Goal: Task Accomplishment & Management: Use online tool/utility

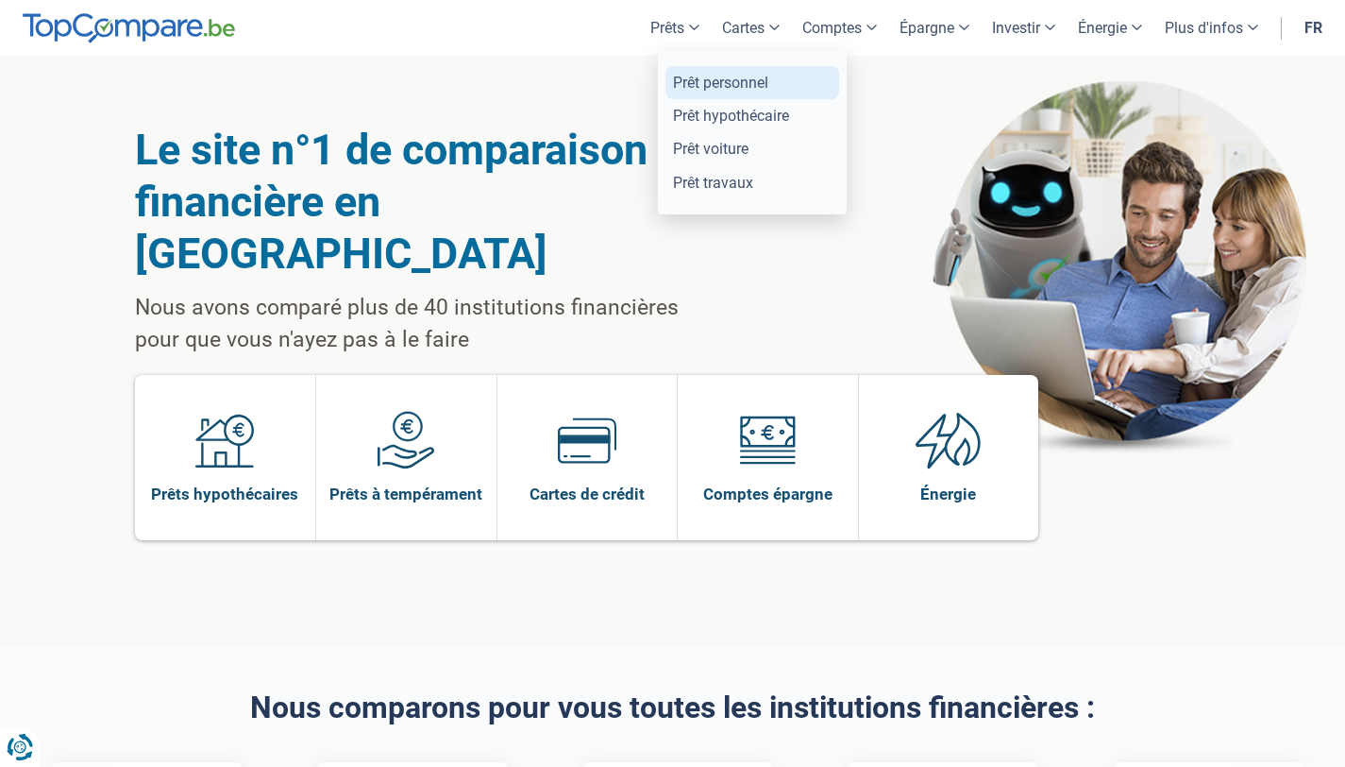
click at [701, 70] on link "Prêt personnel" at bounding box center [753, 82] width 174 height 33
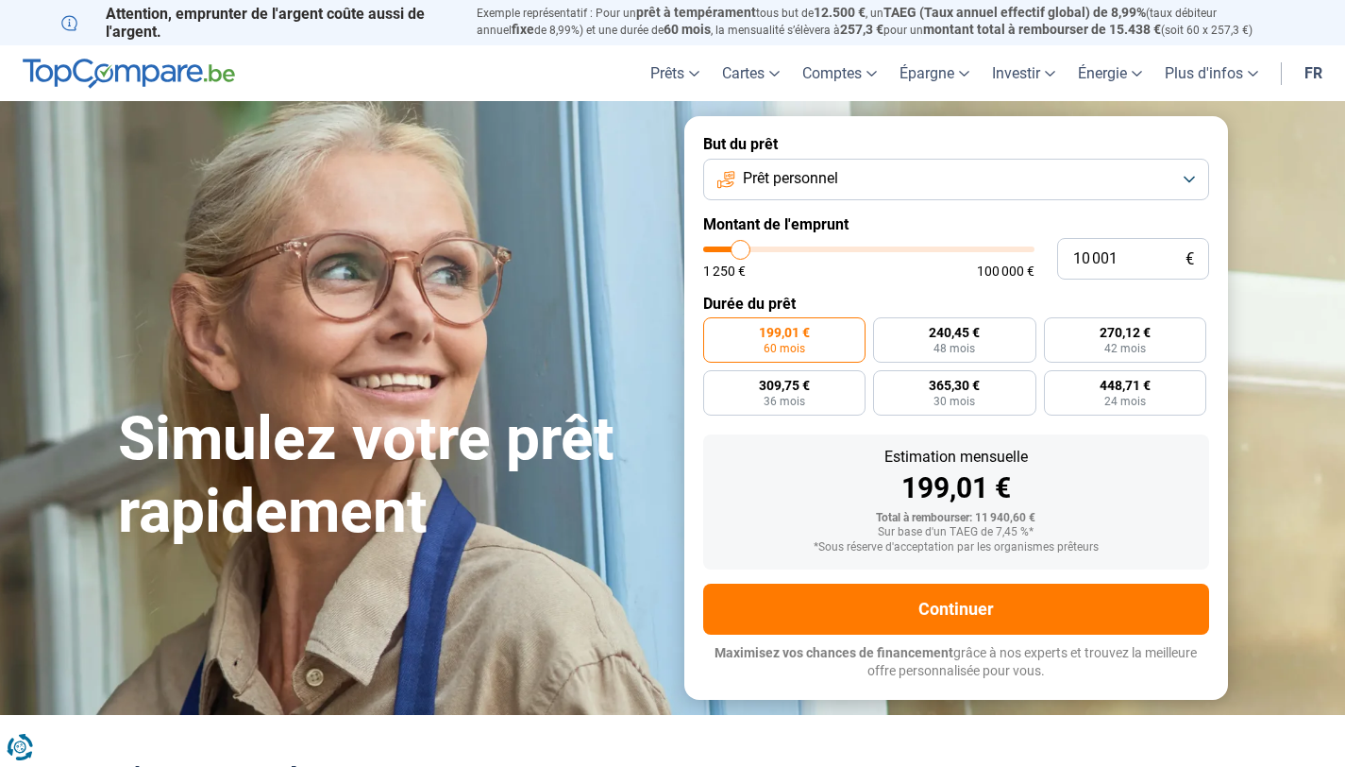
click at [821, 180] on span "Prêt personnel" at bounding box center [790, 178] width 95 height 21
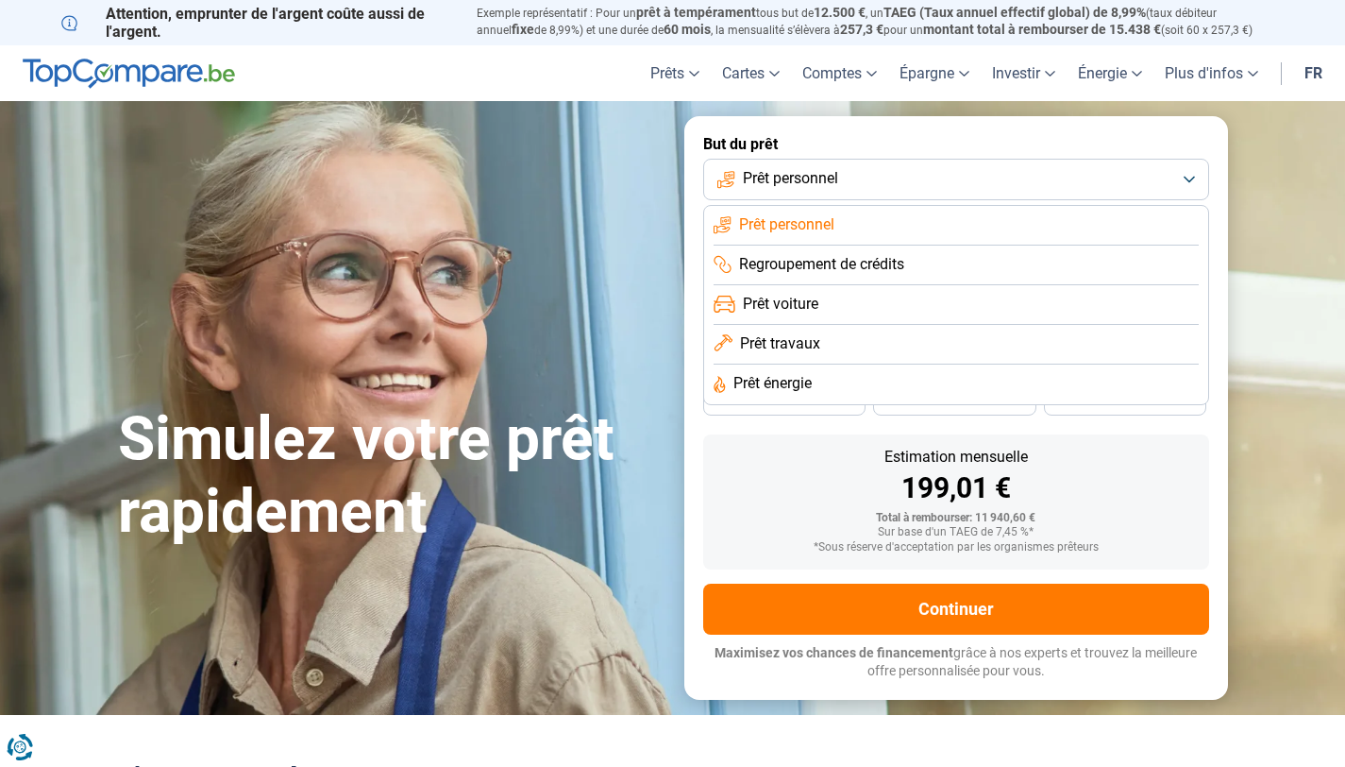
click at [831, 312] on li "Prêt voiture" at bounding box center [956, 305] width 485 height 40
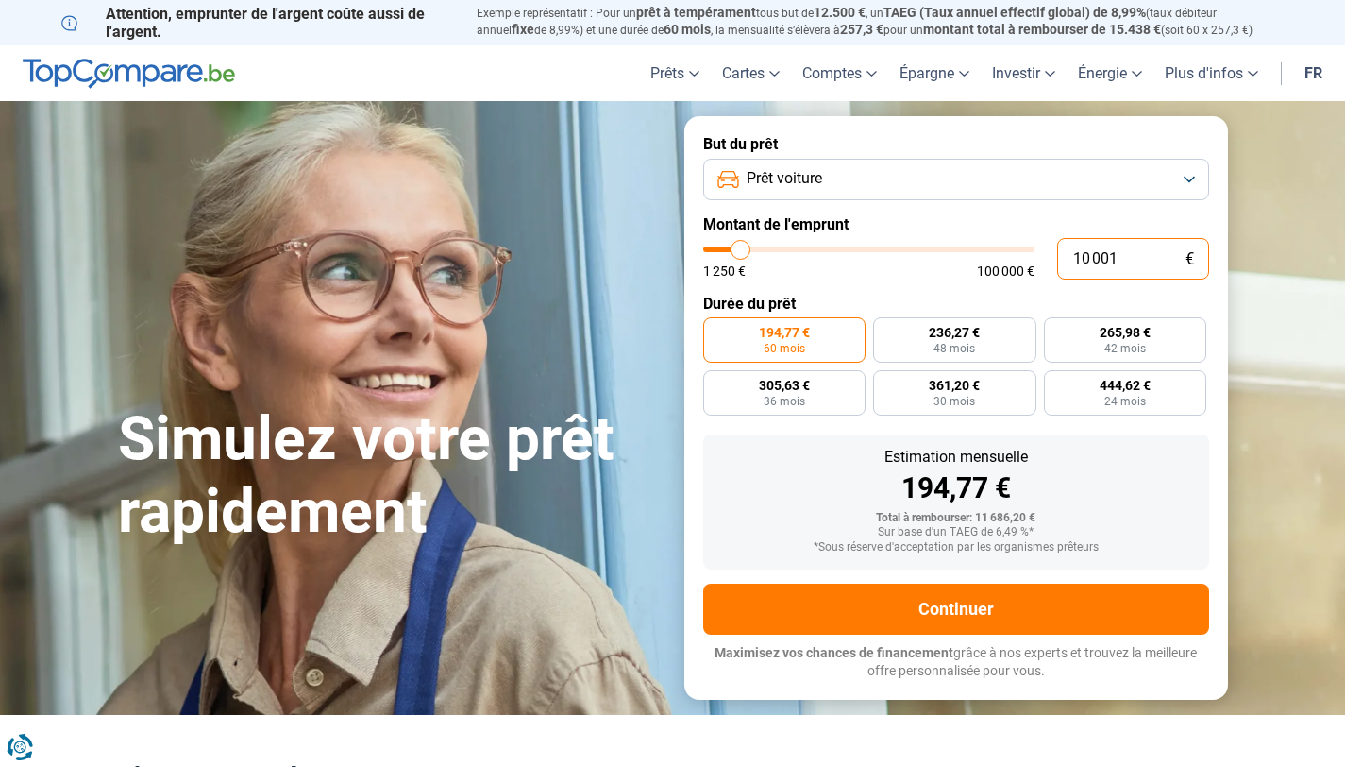
drag, startPoint x: 1145, startPoint y: 265, endPoint x: 1053, endPoint y: 257, distance: 92.9
click at [1053, 257] on div "10 001 € 1 250 € 100 000 €" at bounding box center [956, 259] width 506 height 42
type input "3"
type input "1250"
type input "1 250"
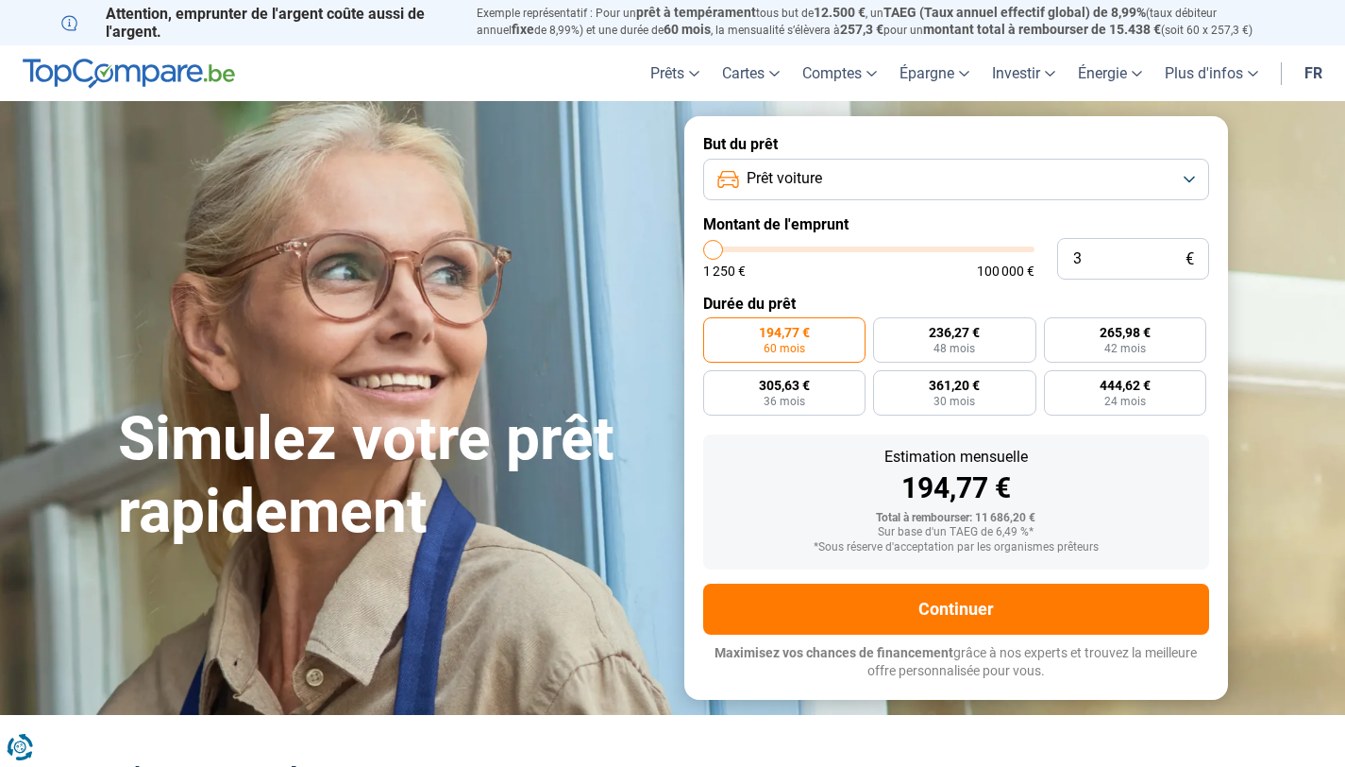
type input "1250"
radio input "true"
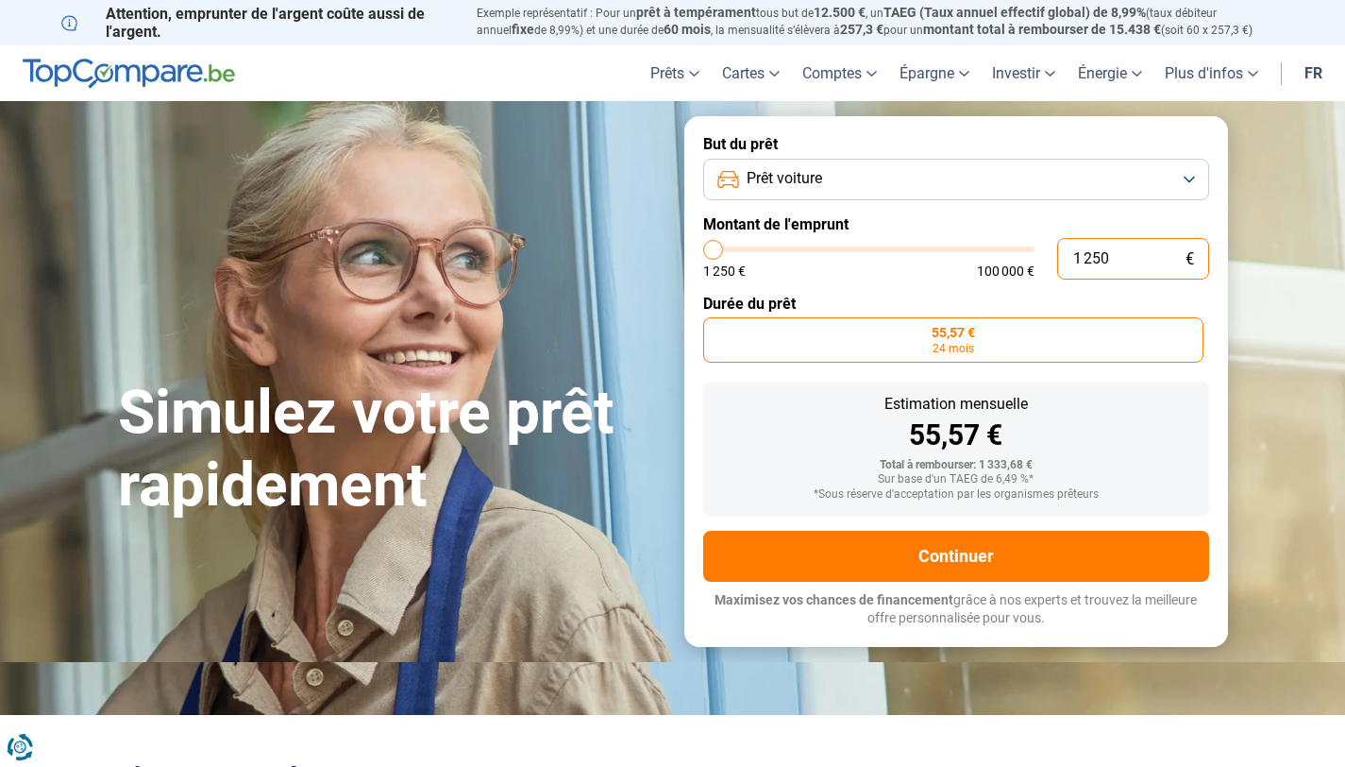
drag, startPoint x: 1125, startPoint y: 259, endPoint x: 1060, endPoint y: 259, distance: 65.1
click at [1060, 259] on input "1 250" at bounding box center [1133, 259] width 152 height 42
type input "3"
type input "1250"
type input "37"
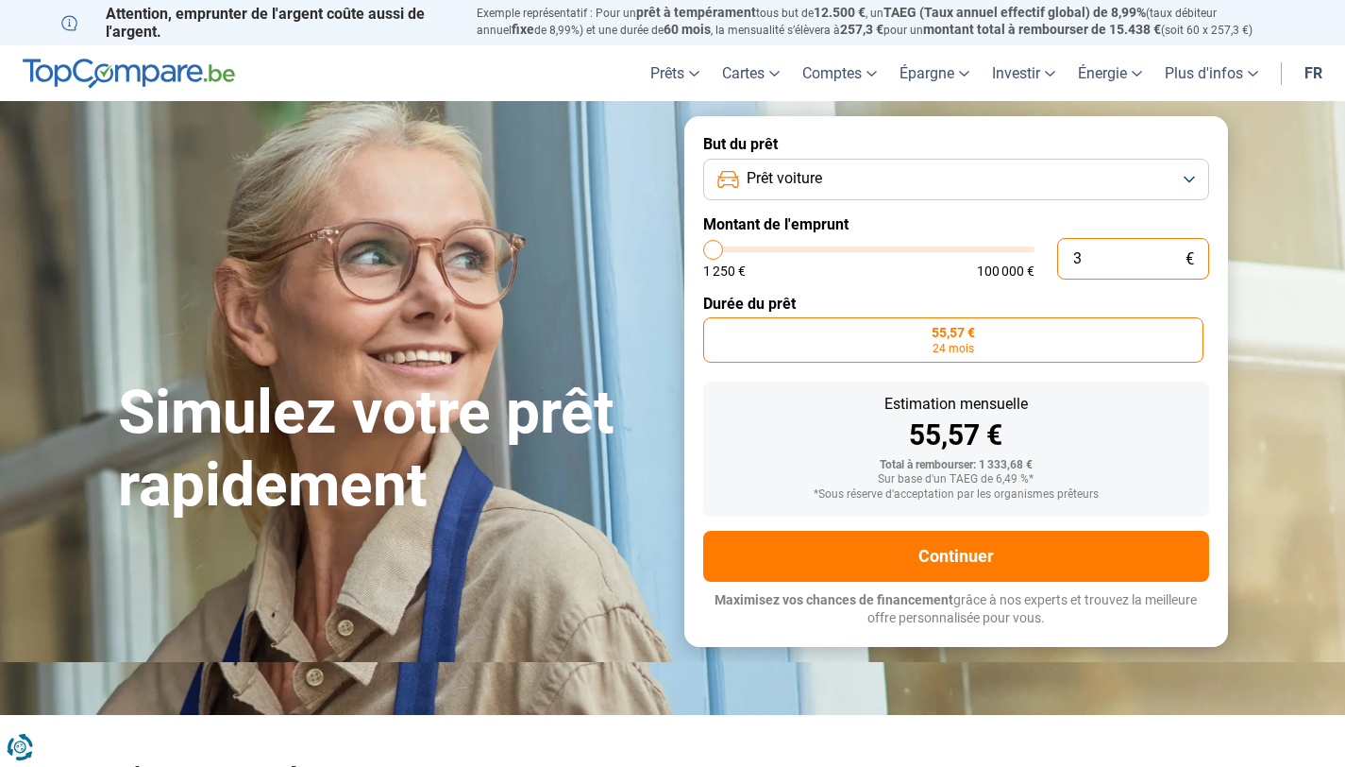
type input "1250"
type input "379"
type input "1250"
type input "3 799"
type input "3750"
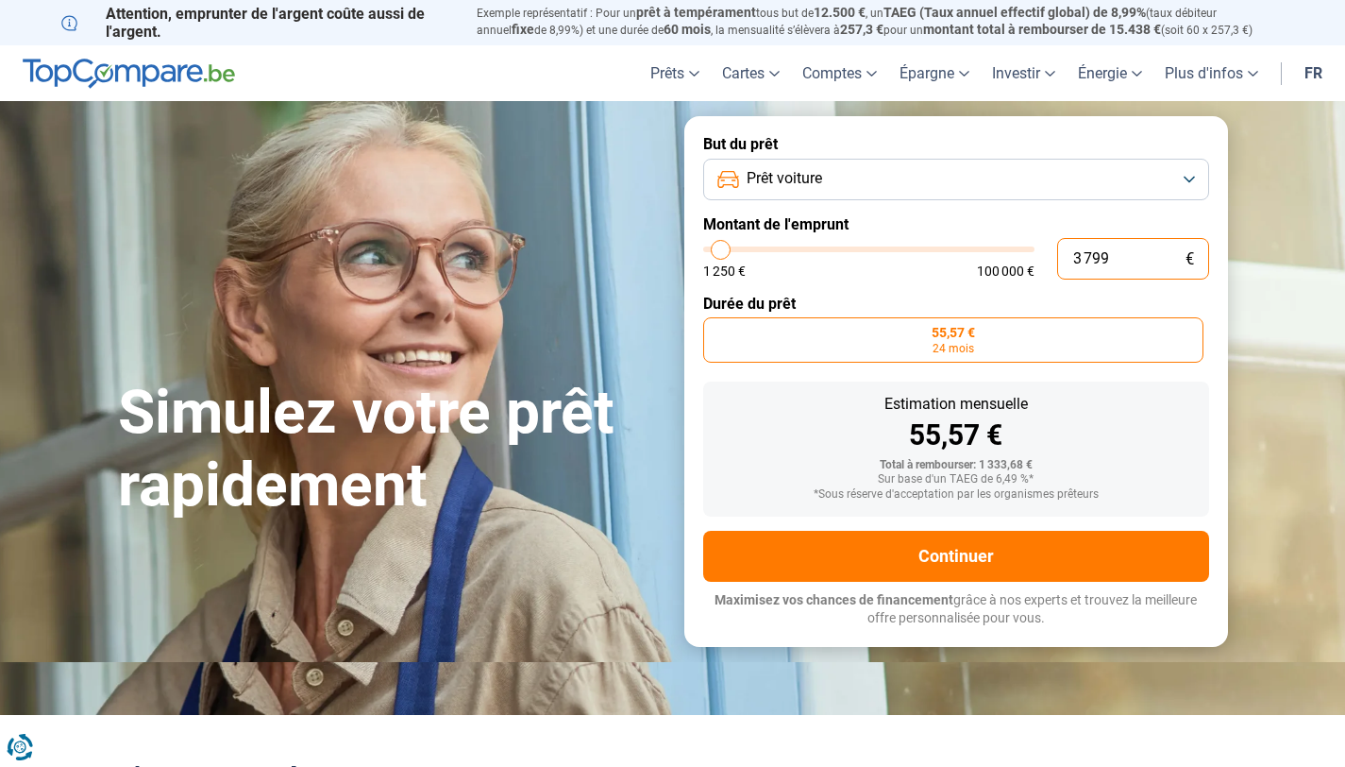
type input "37 999"
type input "38000"
type input "37 999"
type input "38000"
radio input "false"
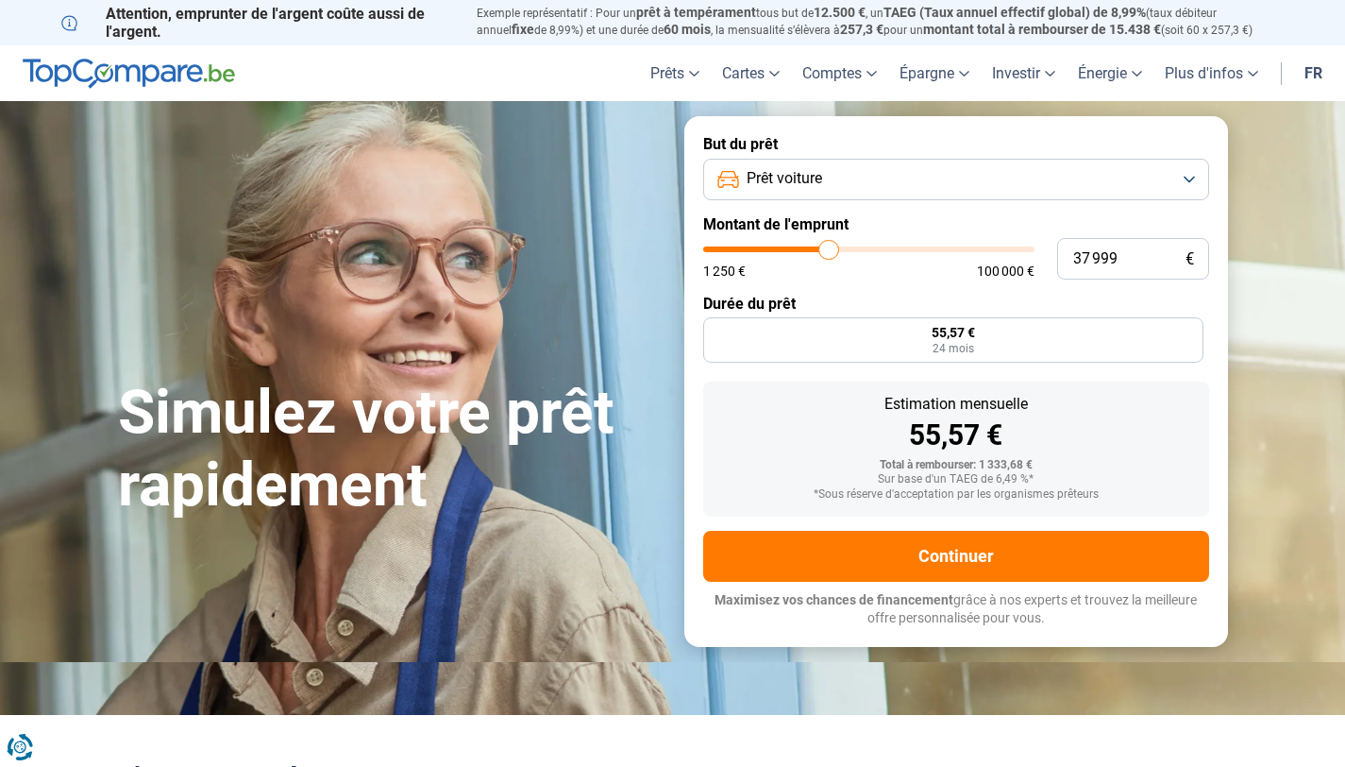
click at [947, 286] on form "But du prêt Prêt voiture Montant de l'emprunt 37 999 € 1 250 € 100 000 € Durée …" at bounding box center [956, 381] width 544 height 530
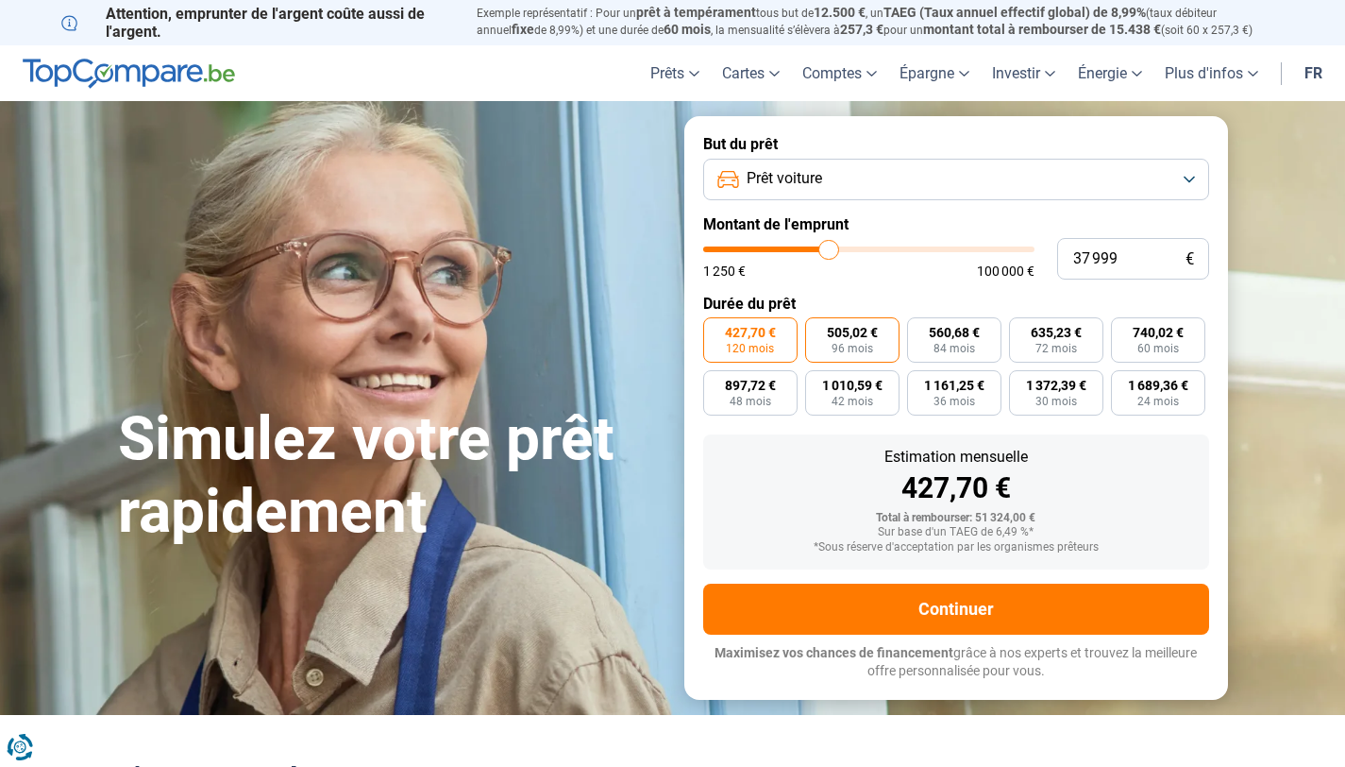
click at [851, 362] on label "505,02 € 96 mois" at bounding box center [852, 339] width 94 height 45
click at [817, 329] on input "505,02 € 96 mois" at bounding box center [811, 323] width 12 height 12
radio input "true"
click at [783, 354] on label "427,70 € 120 mois" at bounding box center [750, 339] width 94 height 45
click at [716, 329] on input "427,70 € 120 mois" at bounding box center [709, 323] width 12 height 12
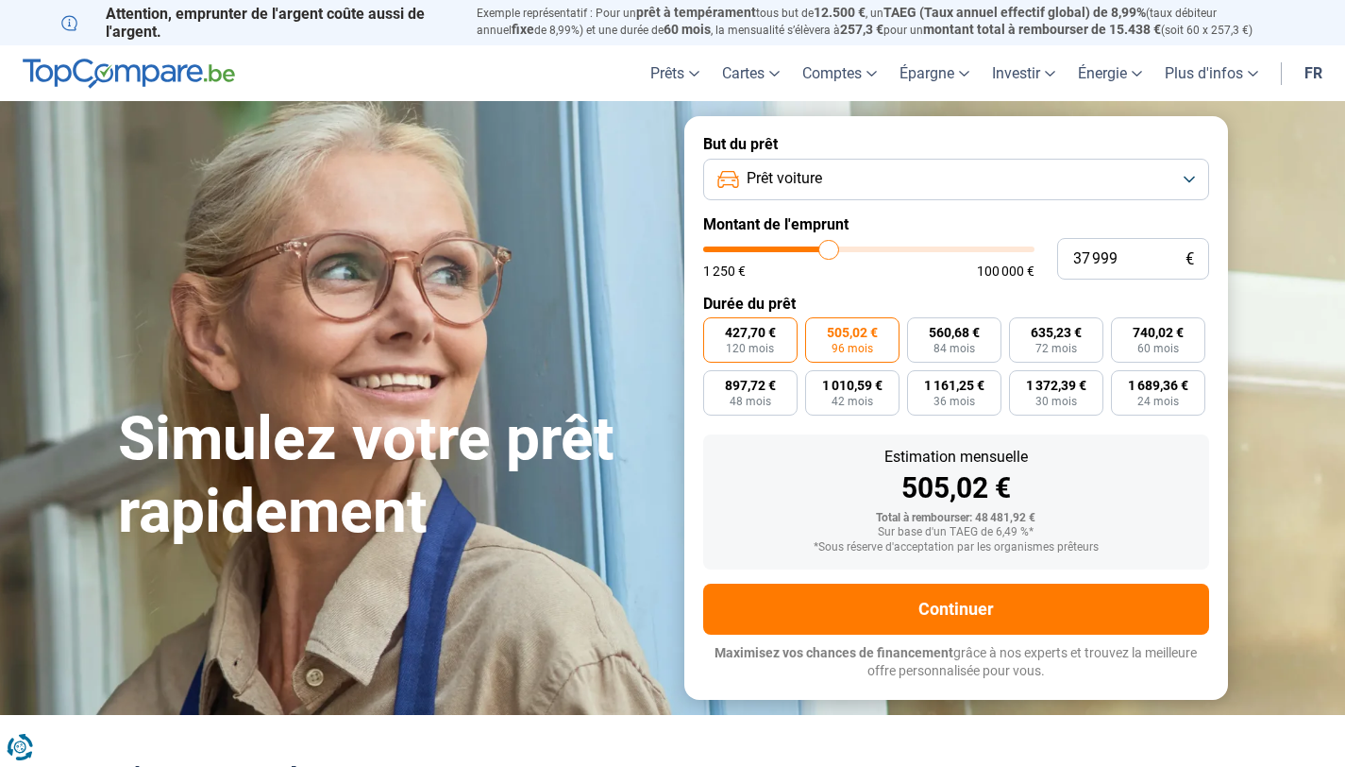
radio input "true"
click at [1168, 332] on span "740,02 €" at bounding box center [1158, 332] width 51 height 13
click at [1123, 329] on input "740,02 € 60 mois" at bounding box center [1117, 323] width 12 height 12
radio input "true"
